Goal: Task Accomplishment & Management: Use online tool/utility

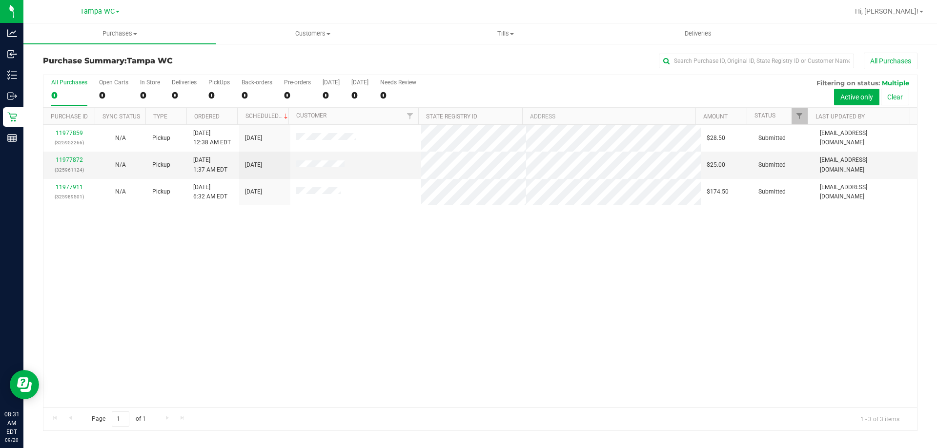
click at [68, 92] on div "0" at bounding box center [69, 95] width 36 height 11
click at [0, 0] on input "All Purchases 0" at bounding box center [0, 0] width 0 height 0
click at [495, 35] on span "Tills" at bounding box center [505, 33] width 192 height 9
click at [499, 59] on li "Manage tills" at bounding box center [505, 59] width 193 height 12
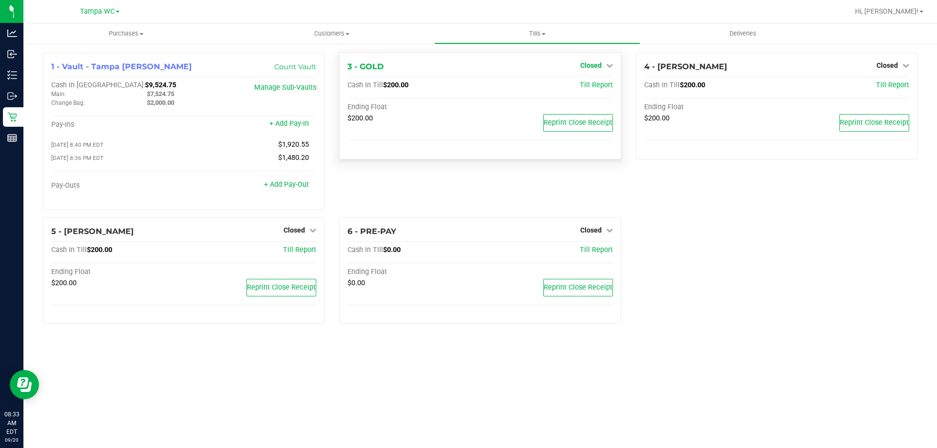
click at [599, 62] on span "Closed" at bounding box center [590, 65] width 21 height 8
click at [578, 89] on link "Open Till" at bounding box center [591, 86] width 26 height 8
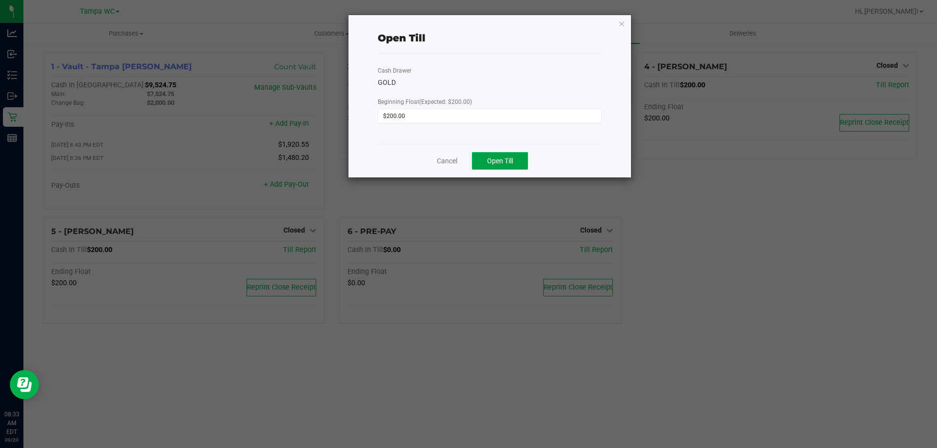
click at [516, 162] on button "Open Till" at bounding box center [500, 161] width 56 height 18
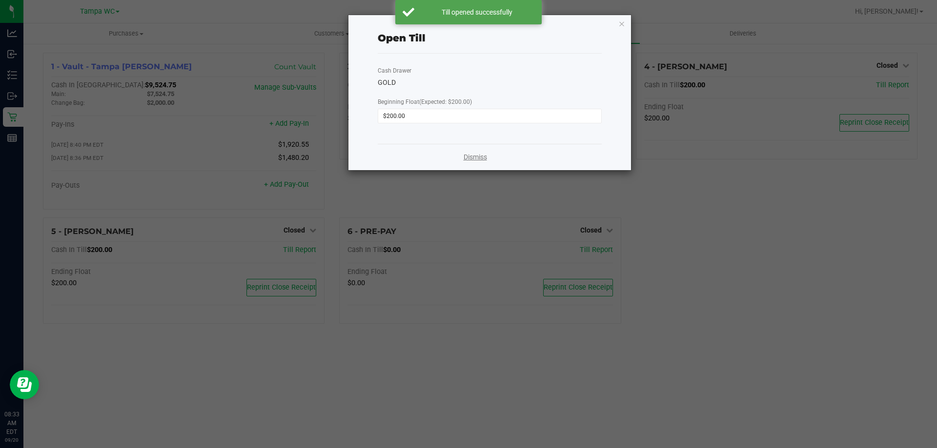
click at [472, 156] on link "Dismiss" at bounding box center [474, 157] width 23 height 10
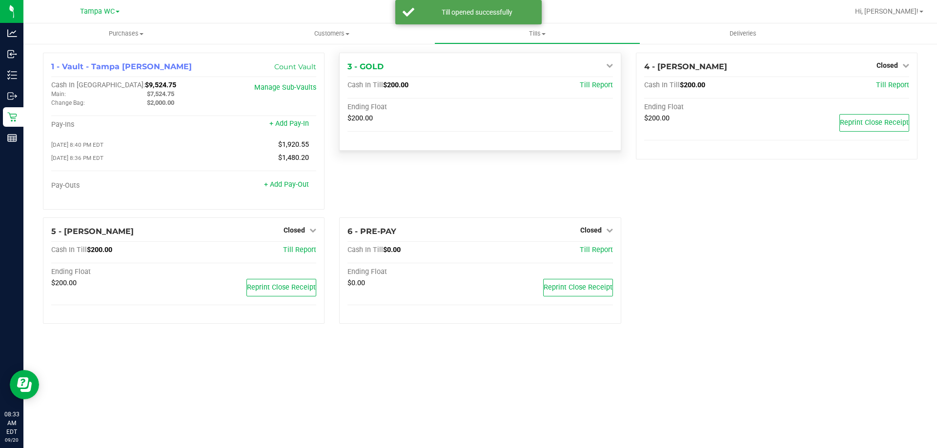
click at [606, 66] on icon at bounding box center [609, 65] width 7 height 7
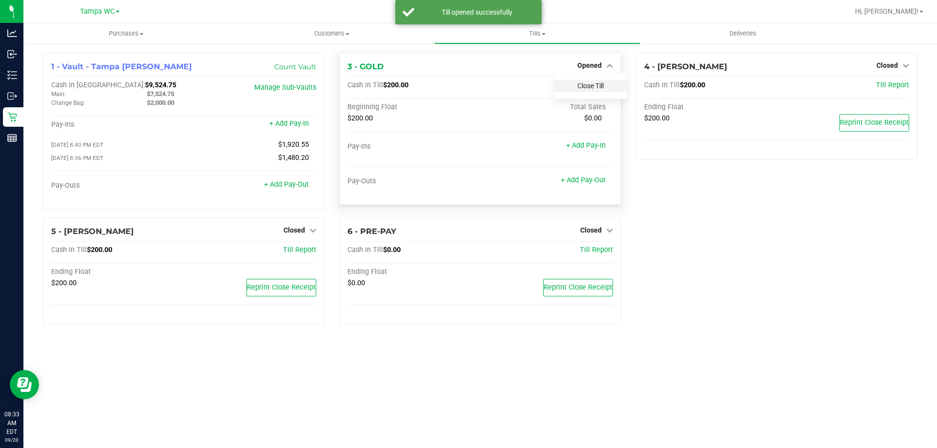
click at [593, 89] on link "Close Till" at bounding box center [590, 86] width 26 height 8
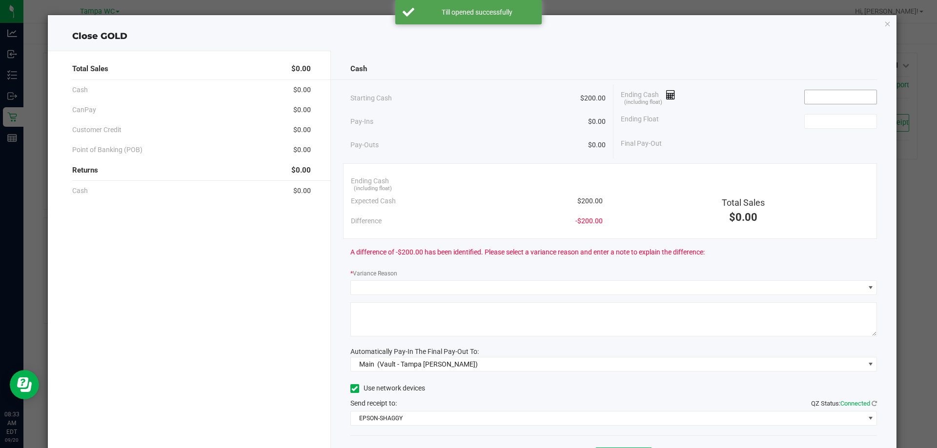
click at [828, 101] on input at bounding box center [841, 97] width 72 height 14
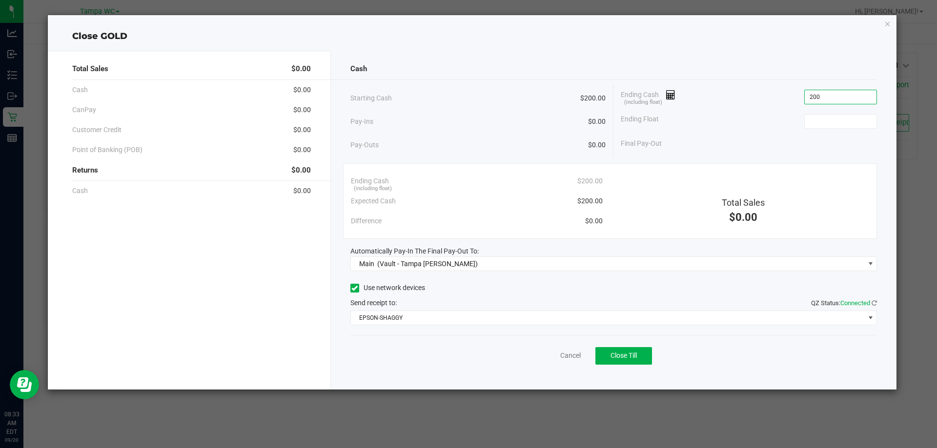
type input "$200.00"
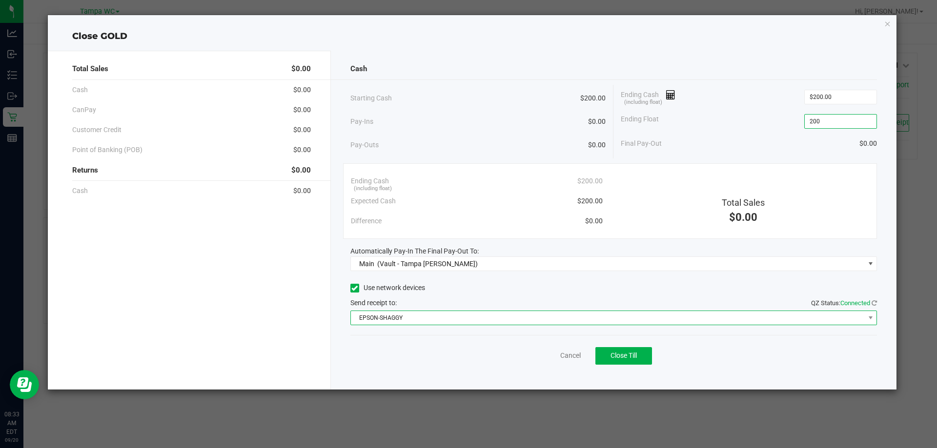
type input "$200.00"
click at [519, 317] on span "EPSON-SHAGGY" at bounding box center [608, 318] width 514 height 14
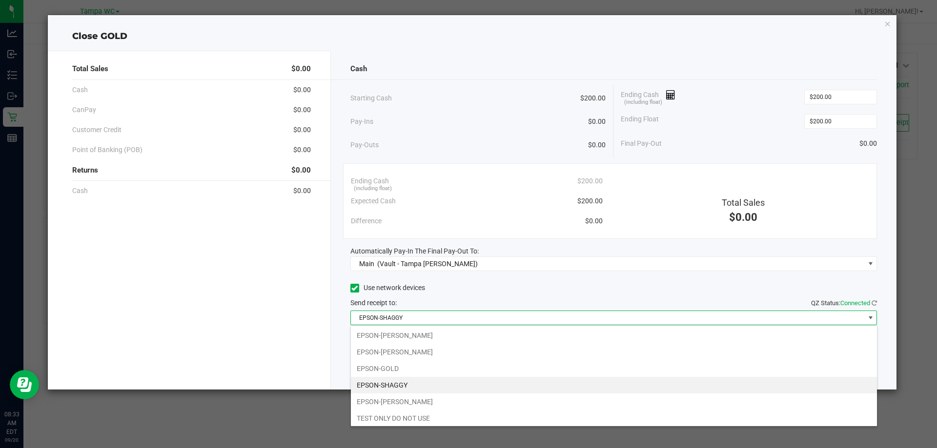
scroll to position [15, 526]
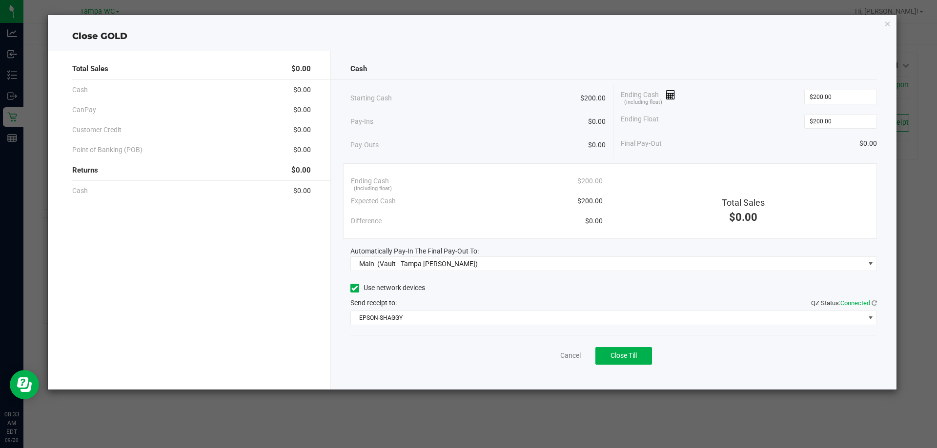
click at [560, 283] on div "Use network devices" at bounding box center [613, 288] width 527 height 15
click at [634, 360] on span "Close Till" at bounding box center [623, 356] width 26 height 8
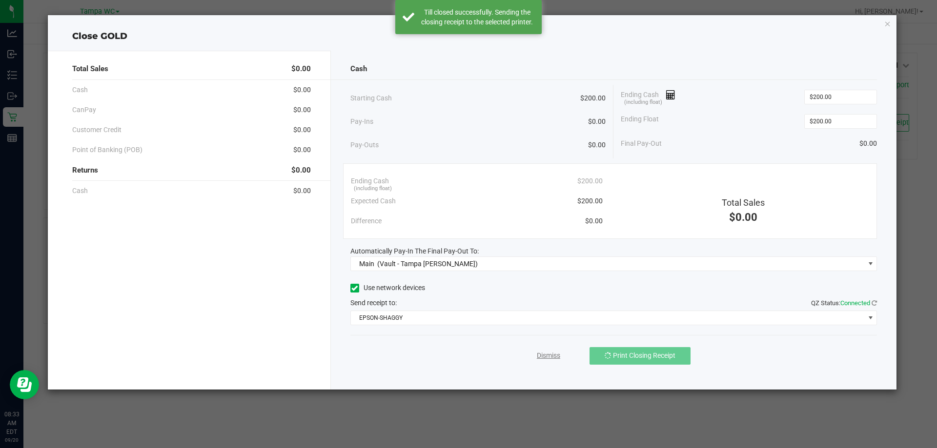
click at [554, 356] on link "Dismiss" at bounding box center [548, 356] width 23 height 10
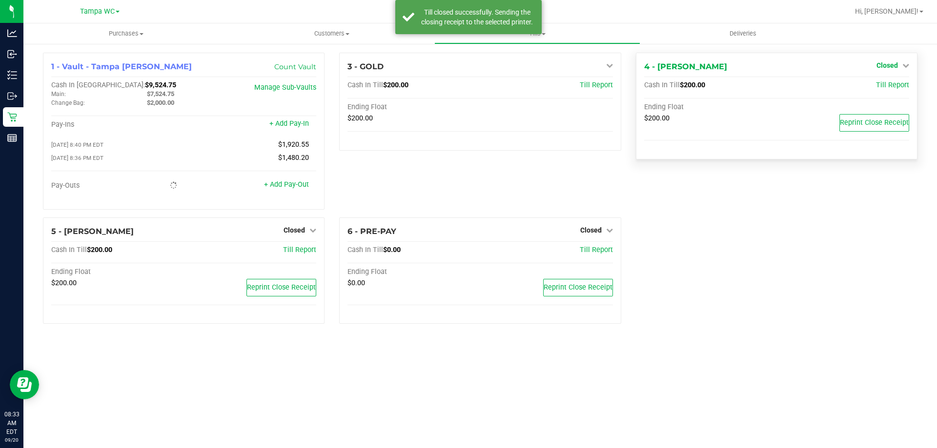
click at [898, 65] on link "Closed" at bounding box center [892, 65] width 33 height 8
click at [881, 85] on link "Open Till" at bounding box center [887, 86] width 26 height 8
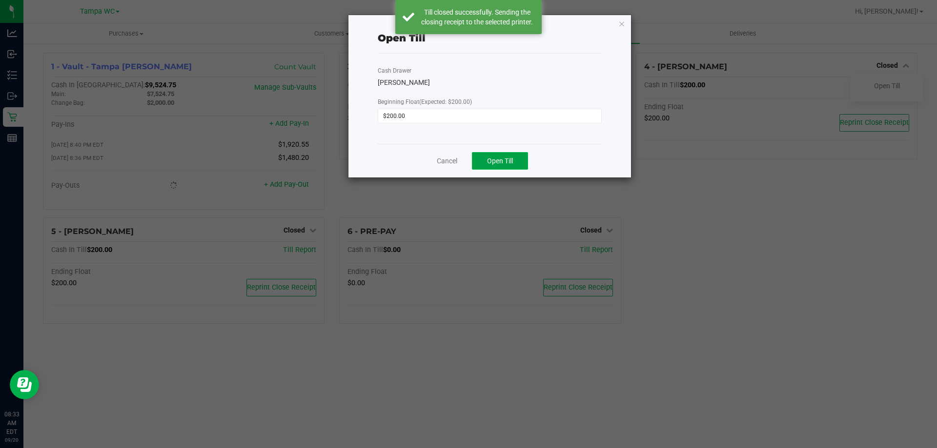
click at [504, 159] on span "Open Till" at bounding box center [500, 161] width 26 height 8
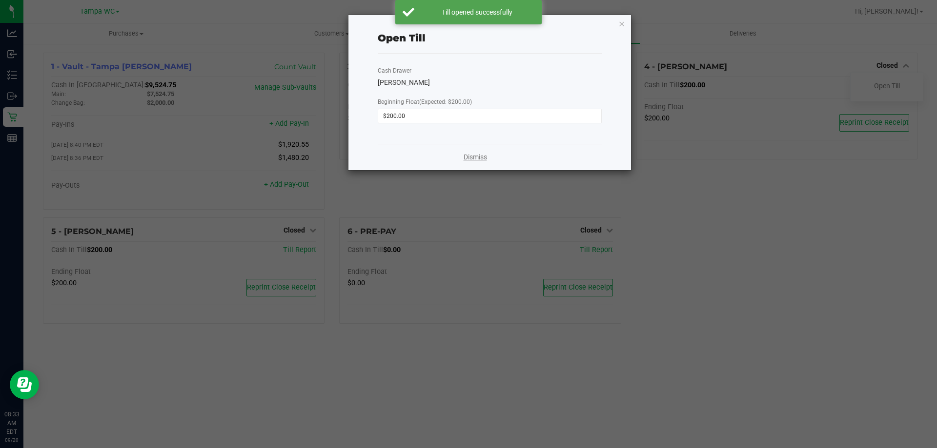
click at [472, 155] on link "Dismiss" at bounding box center [474, 157] width 23 height 10
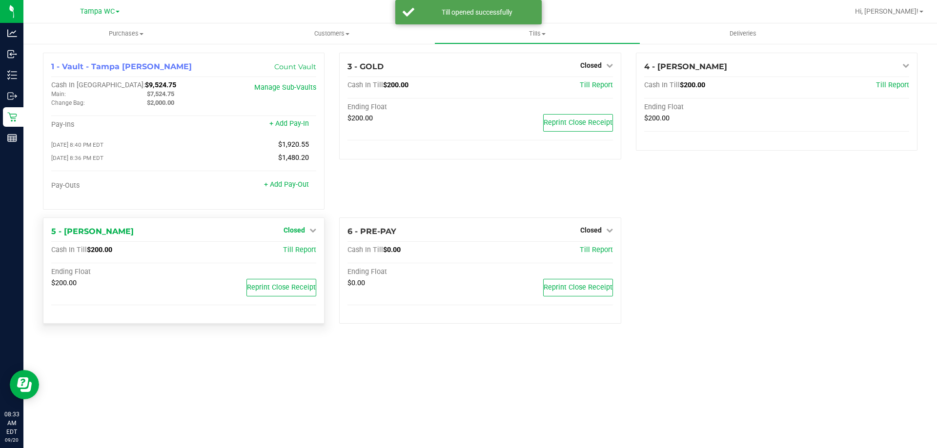
click at [291, 230] on span "Closed" at bounding box center [293, 230] width 21 height 8
click at [299, 253] on link "Open Till" at bounding box center [294, 250] width 26 height 8
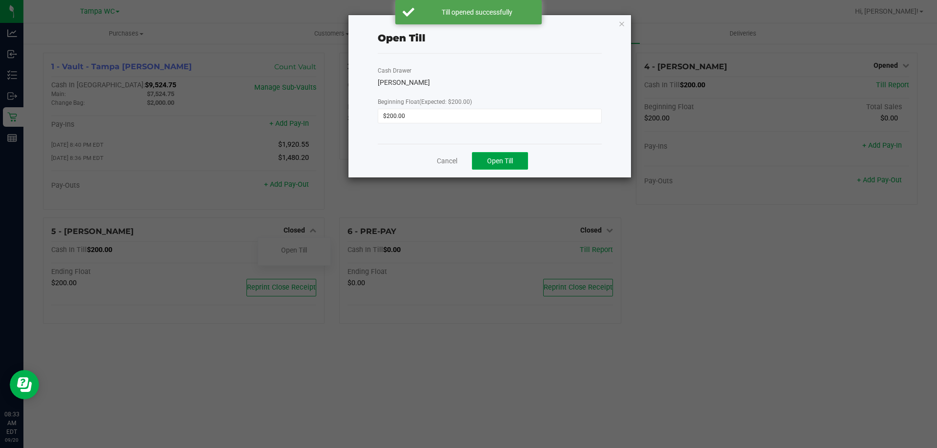
click at [514, 162] on button "Open Till" at bounding box center [500, 161] width 56 height 18
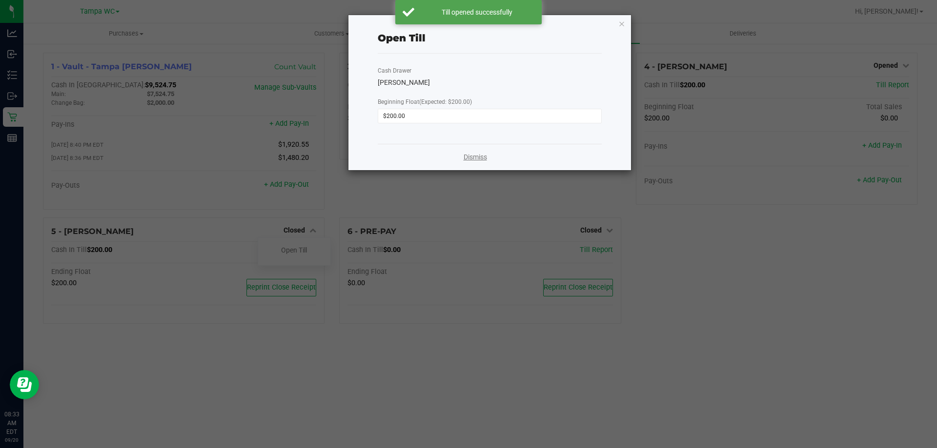
click at [475, 158] on link "Dismiss" at bounding box center [474, 157] width 23 height 10
